Goal: Find specific page/section: Find specific page/section

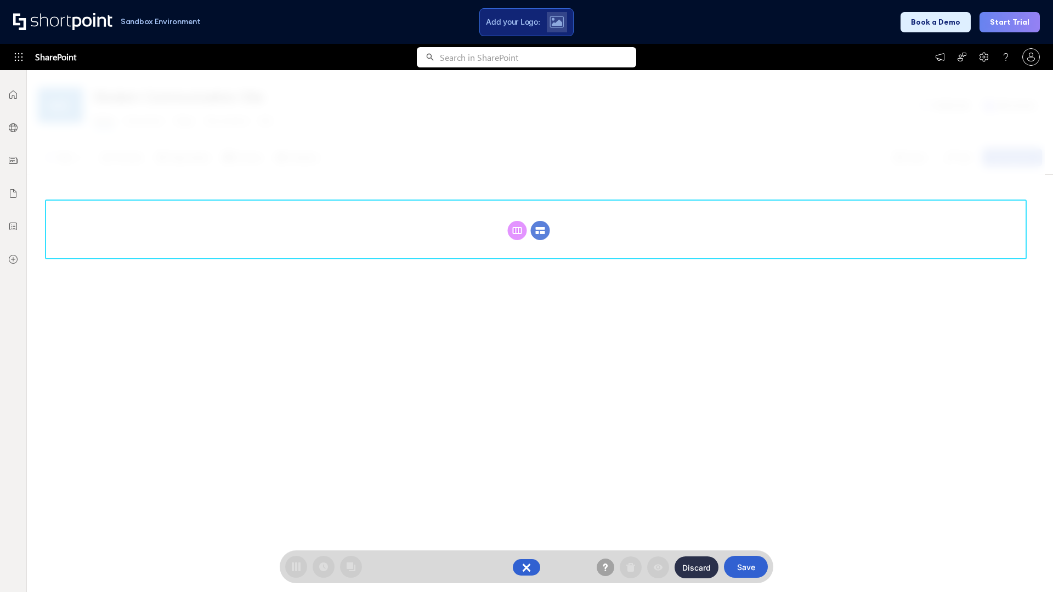
scroll to position [151, 0]
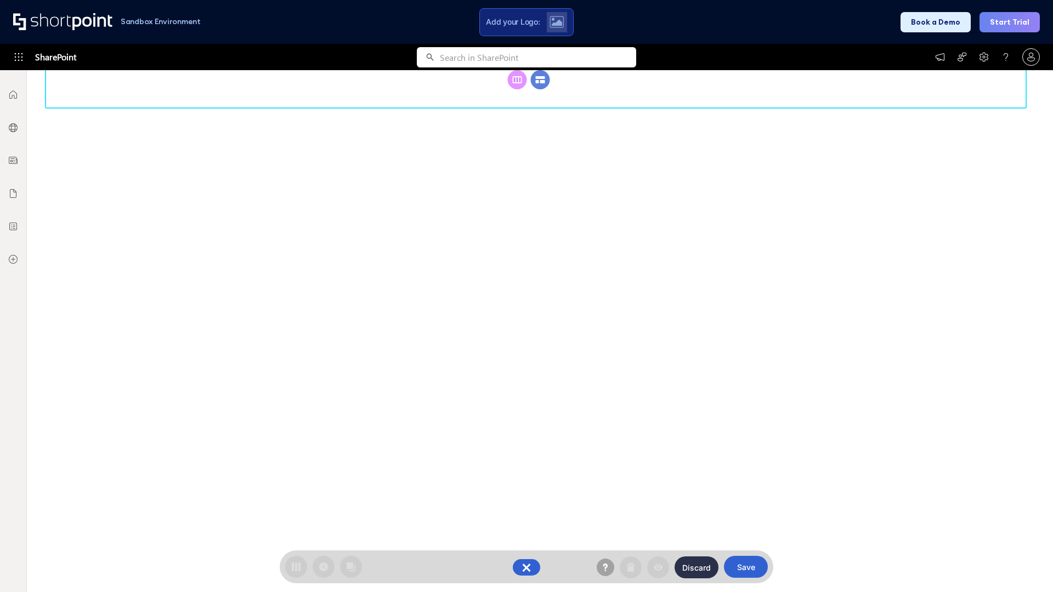
click at [540, 89] on circle at bounding box center [540, 79] width 19 height 19
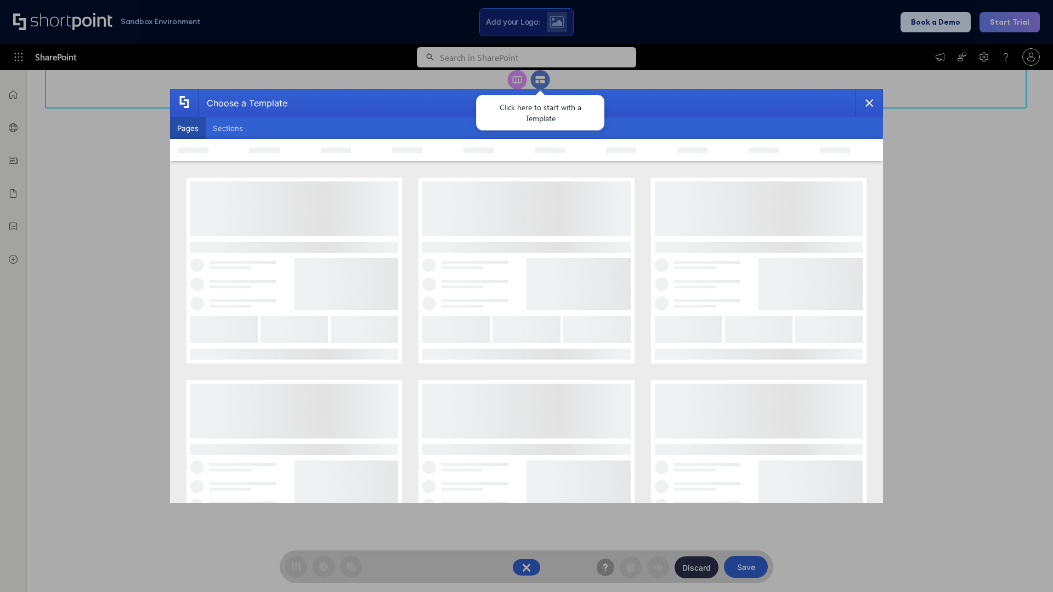
scroll to position [0, 0]
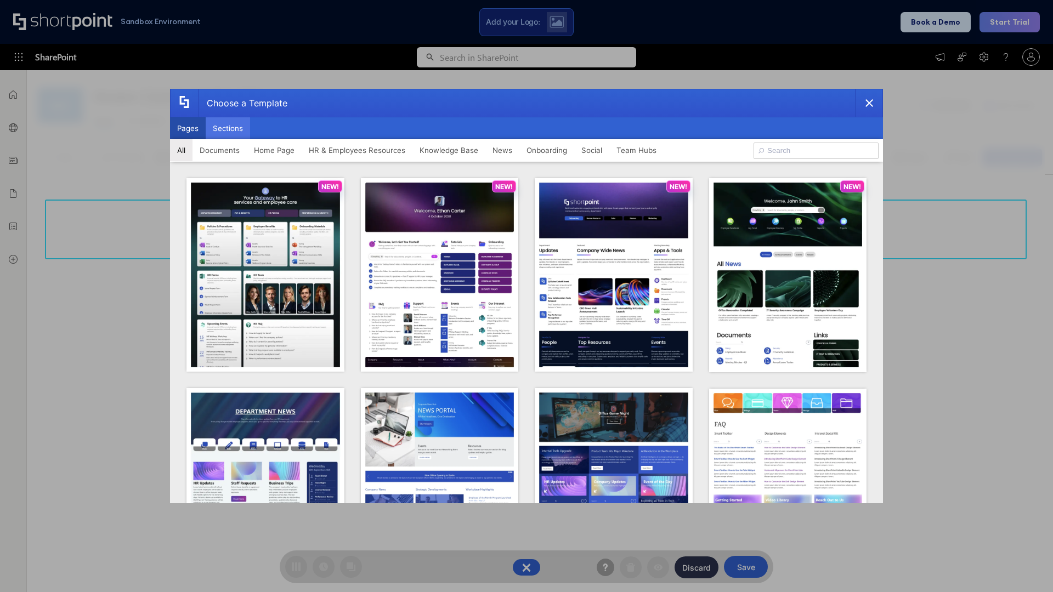
click at [228, 128] on button "Sections" at bounding box center [228, 128] width 44 height 22
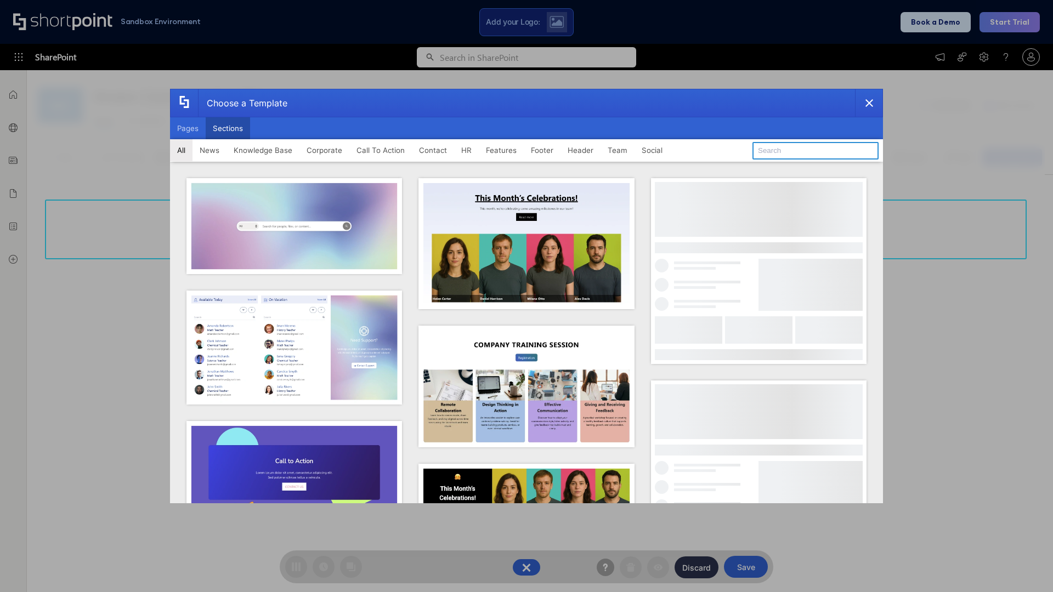
type input "Team Dashboard 2"
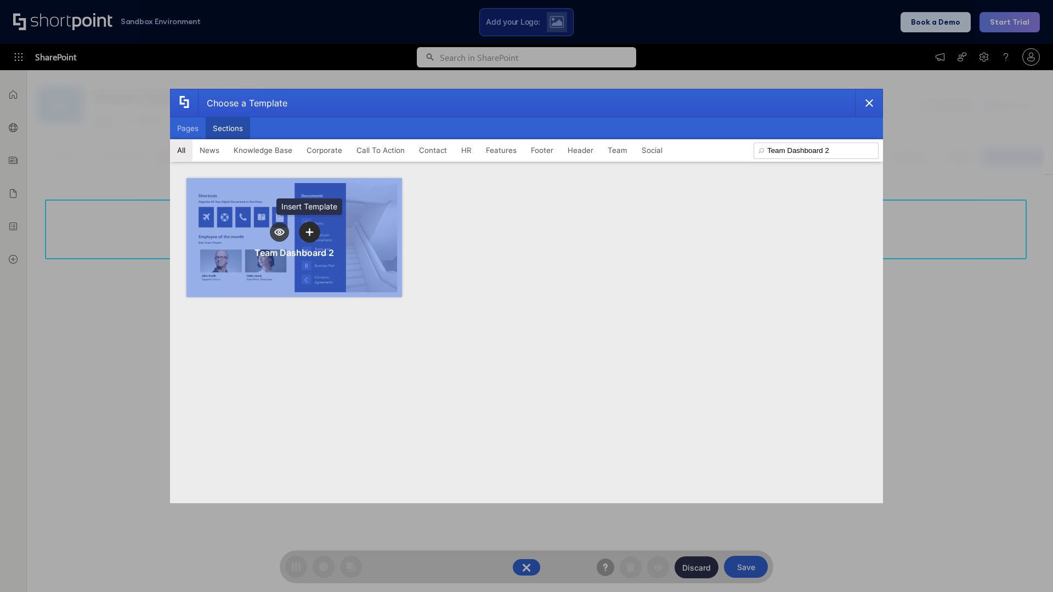
click at [309, 232] on icon "template selector" at bounding box center [310, 232] width 8 height 8
